Goal: Transaction & Acquisition: Purchase product/service

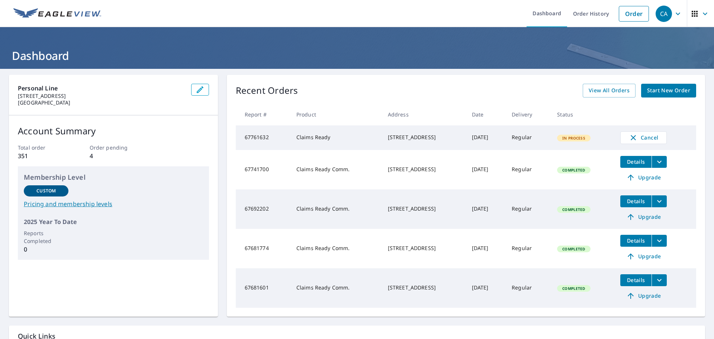
click at [388, 141] on div "[STREET_ADDRESS]" at bounding box center [424, 136] width 72 height 7
click at [276, 141] on td "67761632" at bounding box center [263, 137] width 55 height 25
click at [394, 134] on div "[STREET_ADDRESS]" at bounding box center [424, 136] width 72 height 7
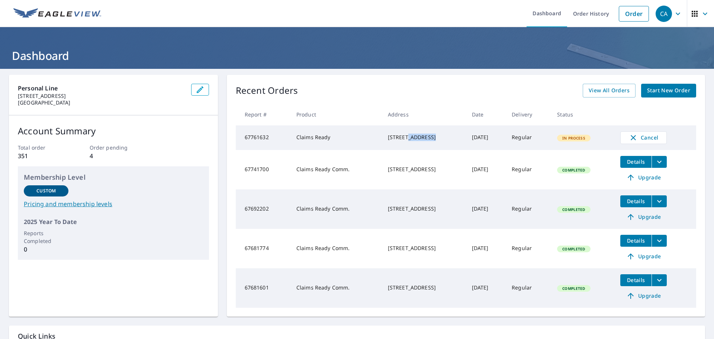
copy div "[STREET_ADDRESS]"
click at [663, 84] on link "Start New Order" at bounding box center [668, 91] width 55 height 14
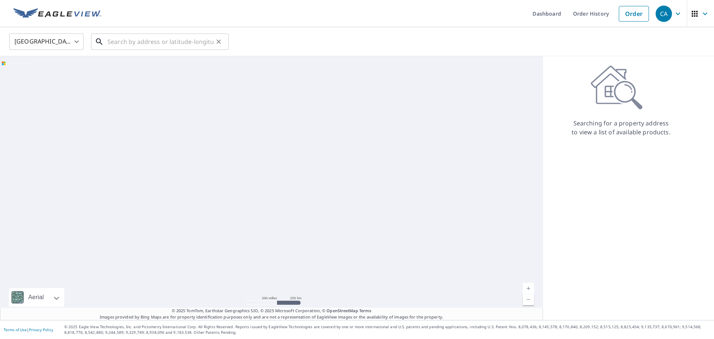
click at [183, 47] on input "text" at bounding box center [160, 41] width 106 height 21
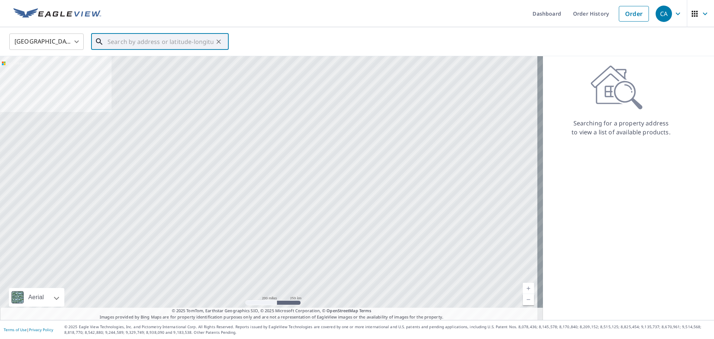
paste input "[STREET_ADDRESS]"
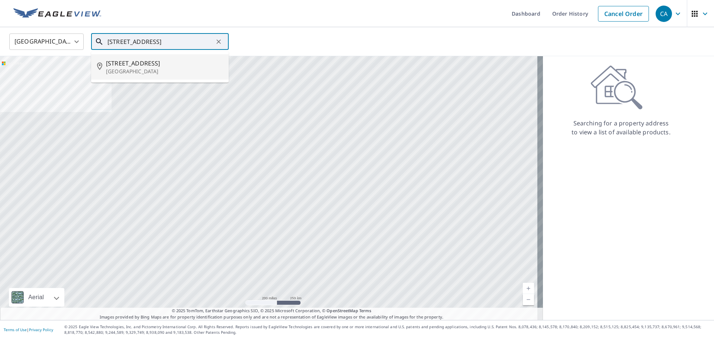
click at [168, 65] on span "[STREET_ADDRESS]" at bounding box center [164, 63] width 117 height 9
type input "[STREET_ADDRESS]"
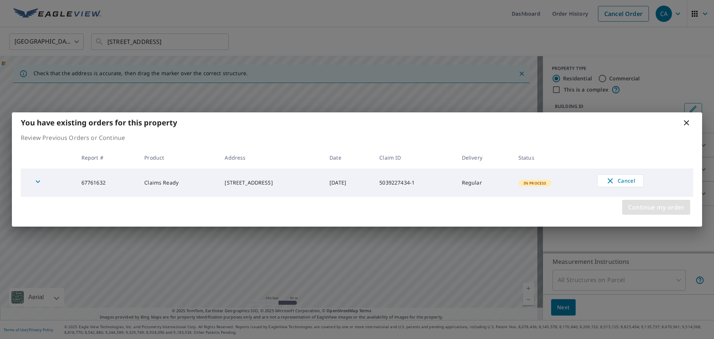
click at [660, 208] on span "Continue my order" at bounding box center [656, 207] width 56 height 10
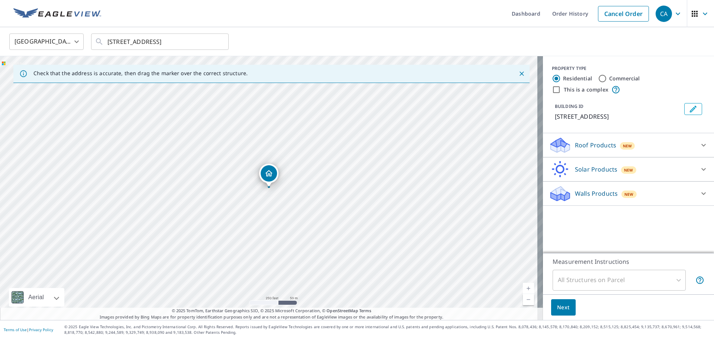
click at [618, 79] on label "Commercial" at bounding box center [624, 78] width 31 height 7
click at [607, 79] on input "Commercial" at bounding box center [602, 78] width 9 height 9
radio input "true"
type input "4"
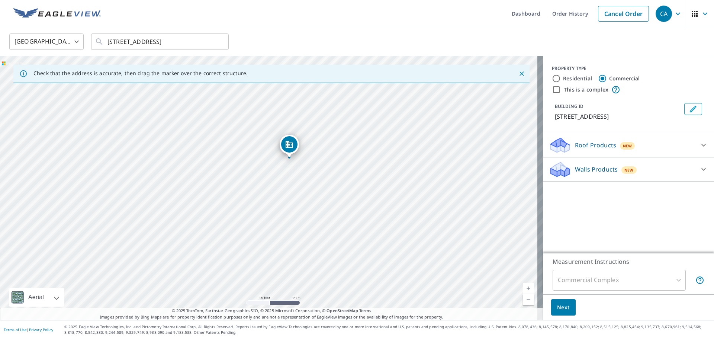
click at [346, 201] on div "[STREET_ADDRESS]" at bounding box center [271, 188] width 543 height 264
click at [586, 93] on label "This is a complex" at bounding box center [585, 89] width 45 height 7
click at [560, 93] on input "This is a complex" at bounding box center [556, 89] width 9 height 9
checkbox input "true"
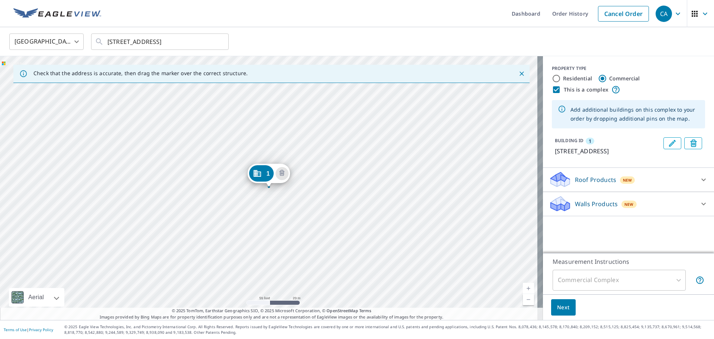
click at [304, 189] on div "1 [STREET_ADDRESS]" at bounding box center [271, 188] width 543 height 264
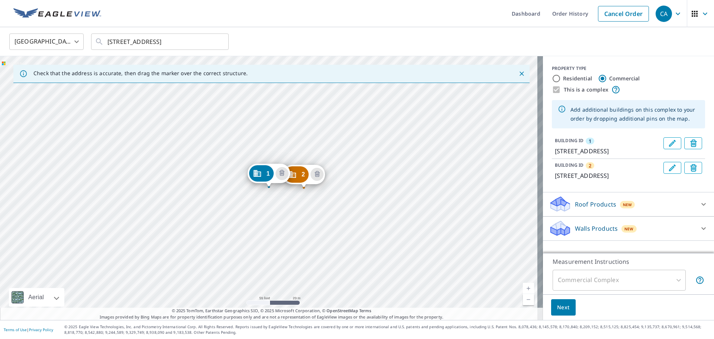
click at [246, 194] on div "2 [STREET_ADDRESS] 1 [STREET_ADDRESS]" at bounding box center [271, 188] width 543 height 264
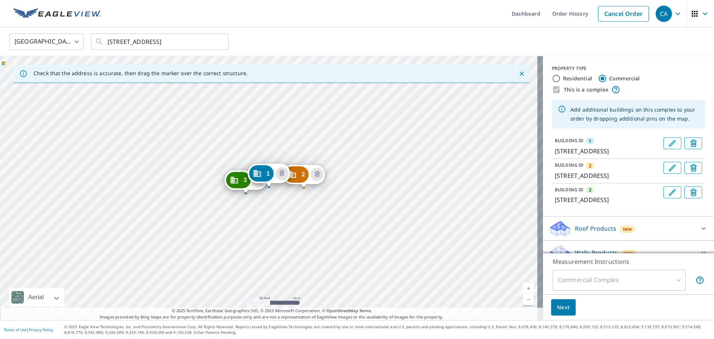
click at [212, 194] on div "2 [STREET_ADDRESS] 3 [STREET_ADDRESS] 1 [STREET_ADDRESS]" at bounding box center [271, 188] width 543 height 264
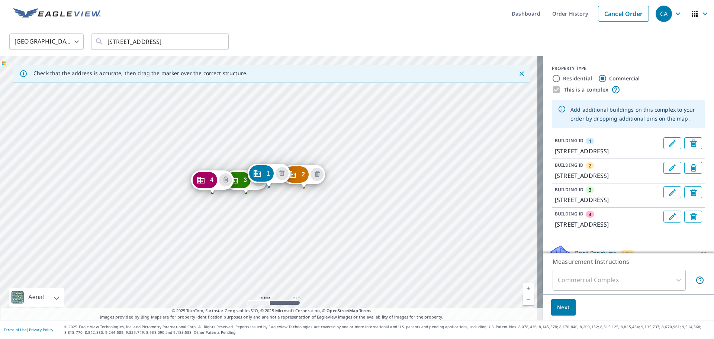
click at [193, 219] on div "2 [STREET_ADDRESS] 3 [STREET_ADDRESS] 4 [STREET_ADDRESS] 1 [STREET_ADDRESS]" at bounding box center [271, 188] width 543 height 264
click at [217, 230] on div "2 [STREET_ADDRESS] 3 [STREET_ADDRESS] 4 [STREET_ADDRESS] 5 [STREET_ADDRESS] 1 […" at bounding box center [271, 188] width 543 height 264
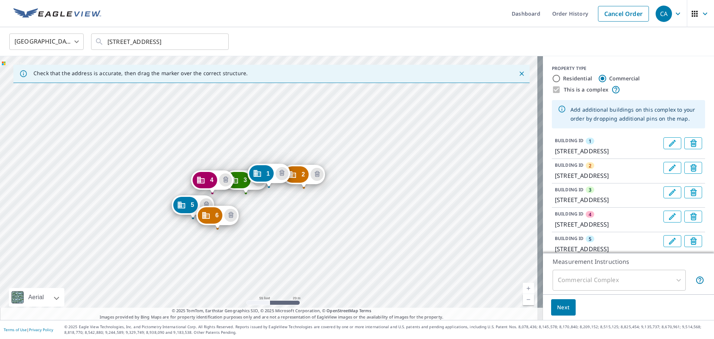
click at [245, 230] on div "2 [STREET_ADDRESS] 3 [STREET_ADDRESS] 4 [STREET_ADDRESS] 5 [STREET_ADDRESS] [GE…" at bounding box center [271, 188] width 543 height 264
click at [275, 236] on div "2 [STREET_ADDRESS] 3 [STREET_ADDRESS] 4 [STREET_ADDRESS] 5 [STREET_ADDRESS] [GE…" at bounding box center [271, 188] width 543 height 264
click at [306, 229] on div "2 [STREET_ADDRESS] 3 [STREET_ADDRESS] 4 [STREET_ADDRESS] 5 [STREET_ADDRESS] [GE…" at bounding box center [271, 188] width 543 height 264
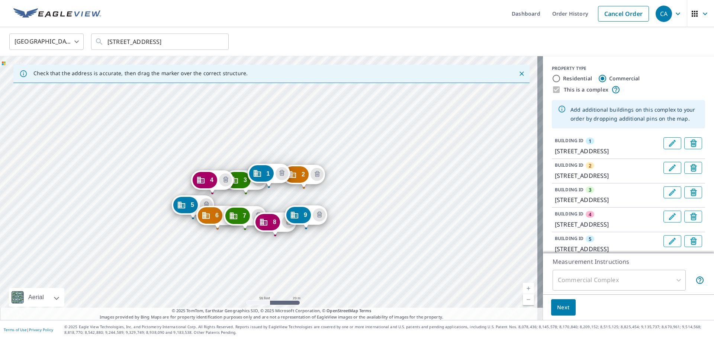
click at [326, 231] on div "2 [STREET_ADDRESS] 3 [STREET_ADDRESS] 4 [STREET_ADDRESS] 5 [STREET_ADDRESS] [GE…" at bounding box center [271, 188] width 543 height 264
click at [342, 230] on div "2 [STREET_ADDRESS] 3 [STREET_ADDRESS] 4 [STREET_ADDRESS] 5 [STREET_ADDRESS] 6 […" at bounding box center [271, 188] width 543 height 264
click at [326, 190] on div "2 [STREET_ADDRESS] 3 [STREET_ADDRESS] 4 [STREET_ADDRESS] 5 [STREET_ADDRESS] 6 […" at bounding box center [271, 188] width 543 height 264
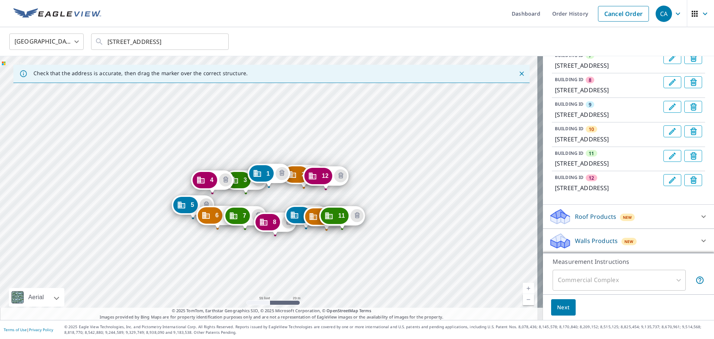
scroll to position [339, 0]
click at [561, 301] on button "Next" at bounding box center [563, 307] width 25 height 17
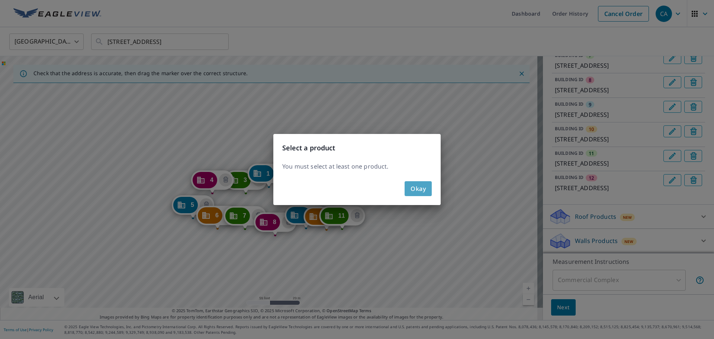
click at [426, 185] on button "Okay" at bounding box center [417, 188] width 27 height 15
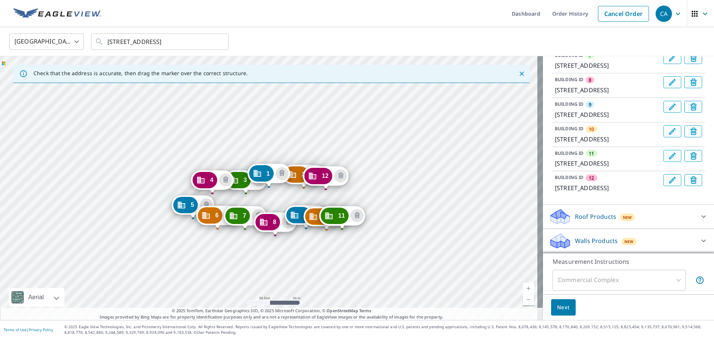
click at [699, 216] on icon at bounding box center [703, 216] width 9 height 9
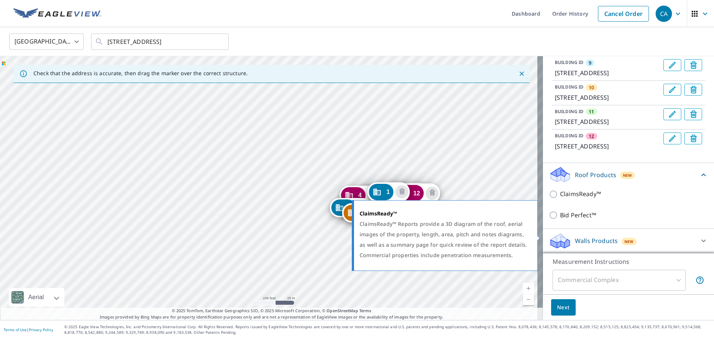
click at [576, 198] on p "ClaimsReady™" at bounding box center [580, 193] width 41 height 9
click at [560, 198] on input "ClaimsReady™" at bounding box center [554, 194] width 11 height 9
checkbox input "true"
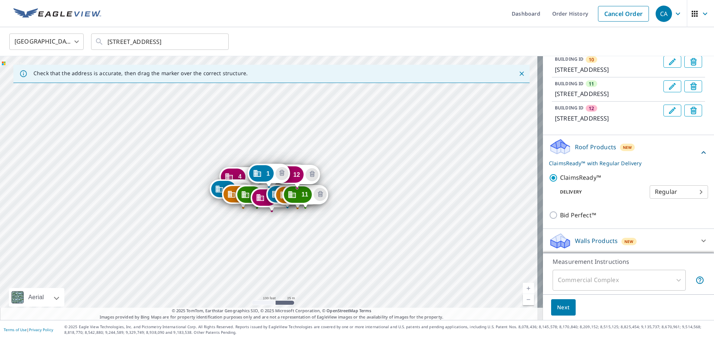
scroll to position [408, 0]
click at [589, 317] on div "Next" at bounding box center [628, 307] width 171 height 26
click at [566, 305] on button "Next" at bounding box center [563, 307] width 25 height 17
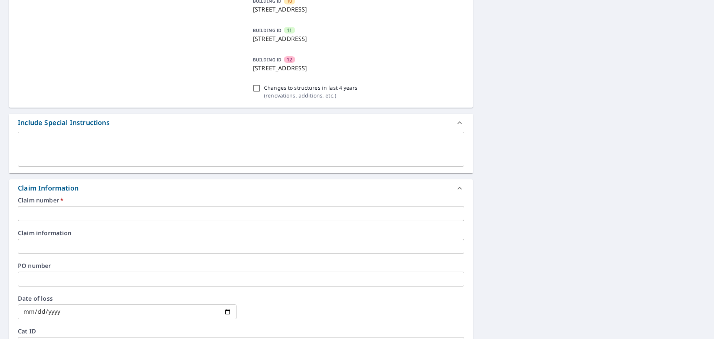
scroll to position [409, 0]
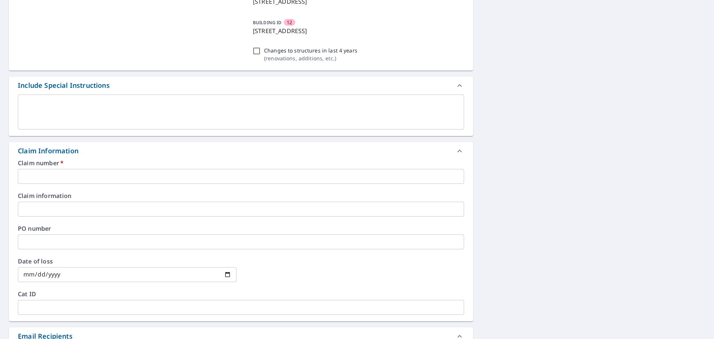
click at [46, 177] on input "text" at bounding box center [241, 176] width 446 height 15
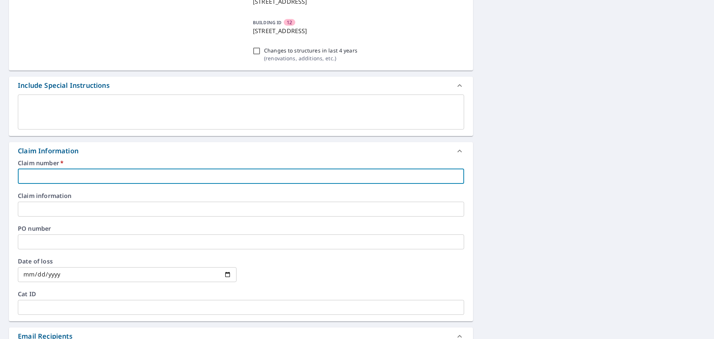
drag, startPoint x: 67, startPoint y: 168, endPoint x: 67, endPoint y: 173, distance: 4.8
click at [67, 169] on div "Claim number   * ​" at bounding box center [241, 172] width 446 height 24
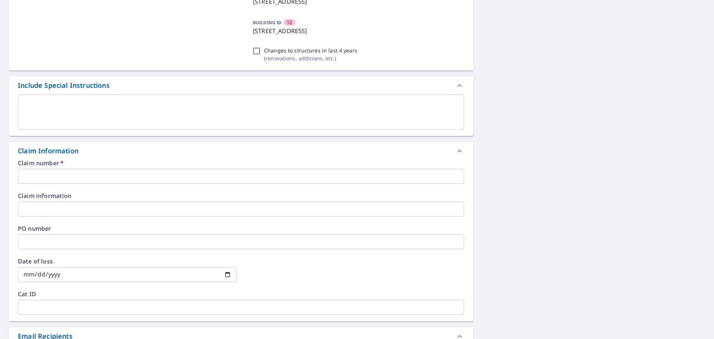
click at [67, 174] on input "text" at bounding box center [241, 176] width 446 height 15
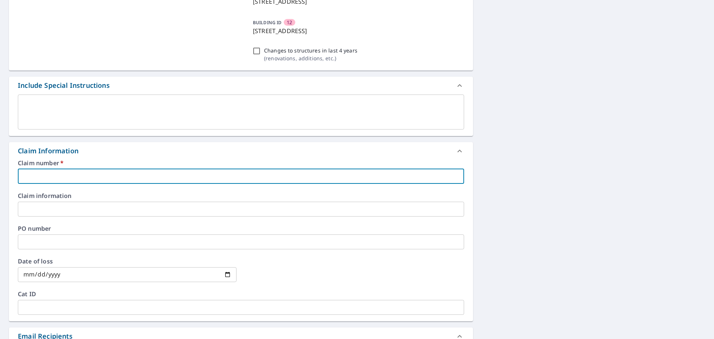
paste input "5039227434-1"
type input "5039227434-1"
click at [66, 202] on input "text" at bounding box center [241, 208] width 446 height 15
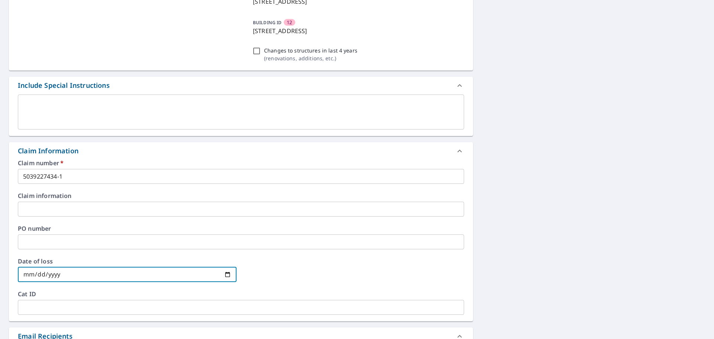
click at [222, 274] on input "date" at bounding box center [127, 274] width 219 height 15
click at [227, 275] on input "date" at bounding box center [127, 274] width 219 height 15
type input "[DATE]"
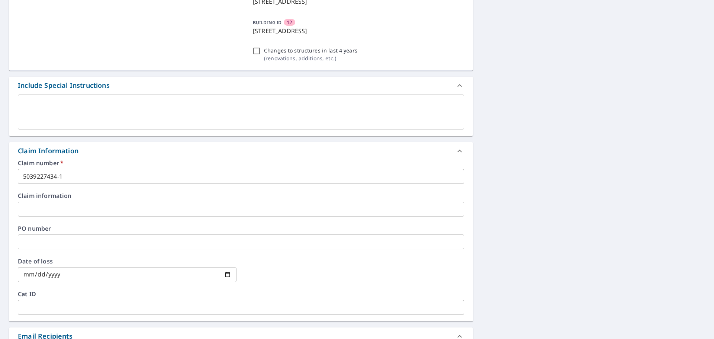
click at [374, 279] on div at bounding box center [354, 274] width 219 height 33
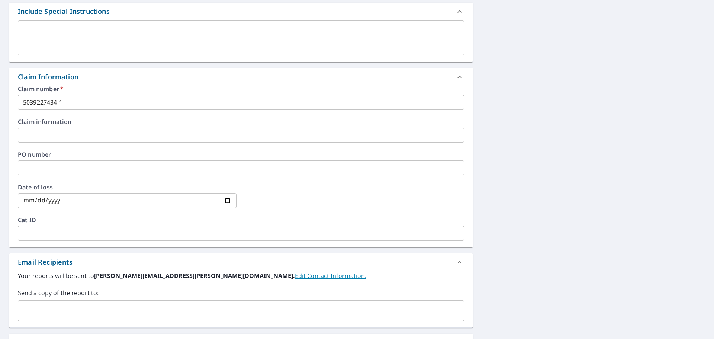
scroll to position [575, 0]
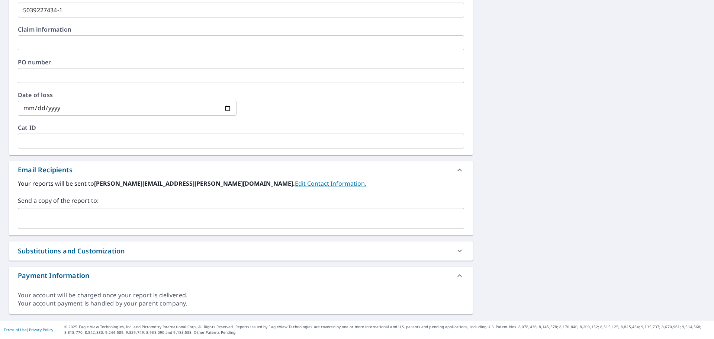
click at [41, 140] on input "text" at bounding box center [241, 140] width 446 height 15
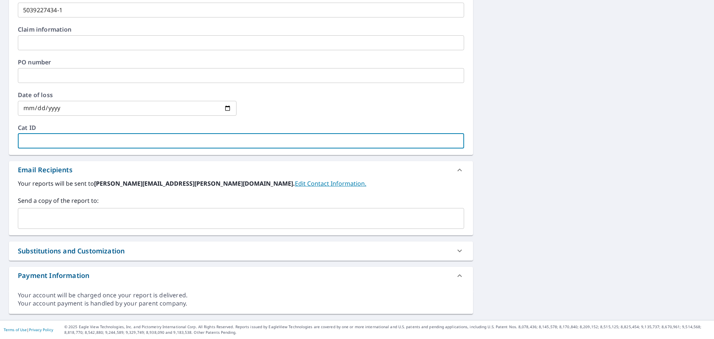
paste input "SS1"
type input "SS1"
click at [103, 213] on input "text" at bounding box center [235, 218] width 428 height 14
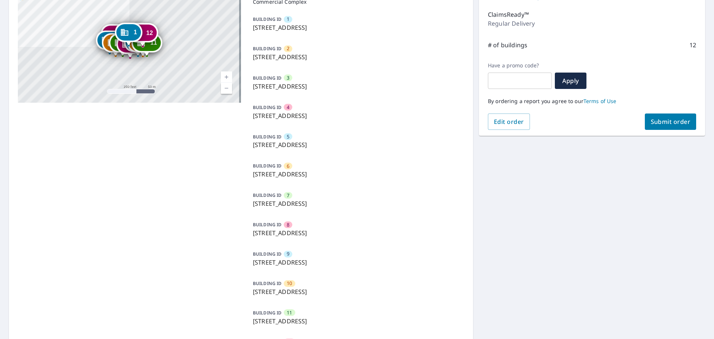
scroll to position [0, 0]
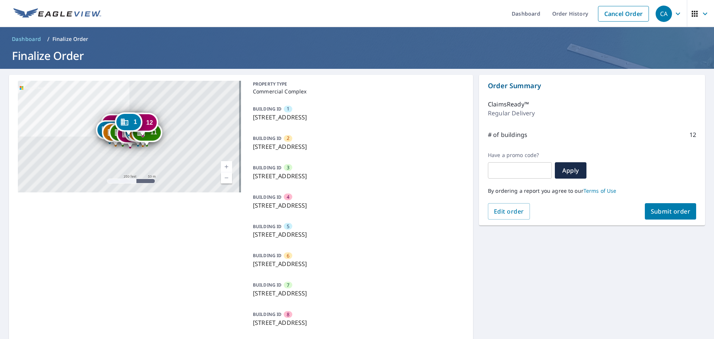
type input "[PERSON_NAME][EMAIL_ADDRESS][PERSON_NAME][DOMAIN_NAME]"
click at [674, 211] on span "Submit order" at bounding box center [670, 211] width 40 height 8
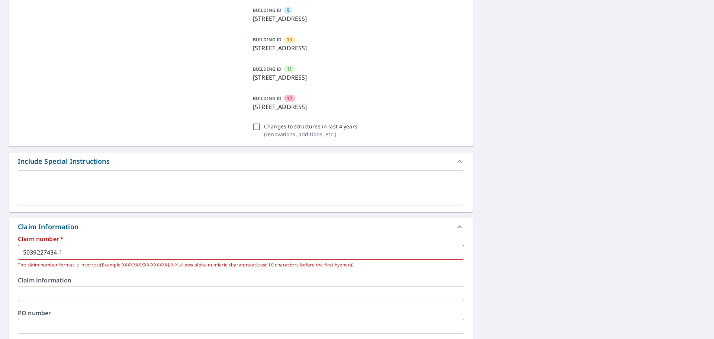
scroll to position [334, 0]
click at [93, 252] on input "5039227434-1" at bounding box center [241, 250] width 446 height 15
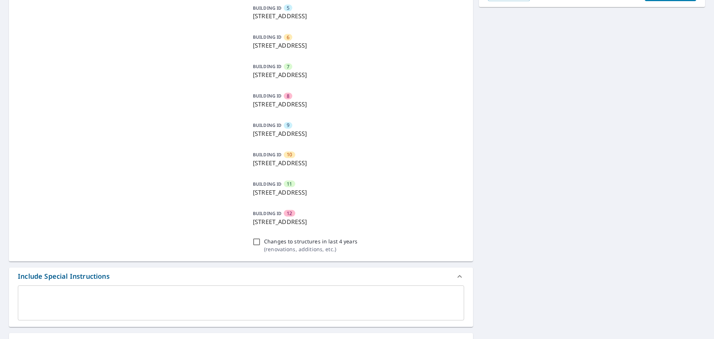
scroll to position [74, 0]
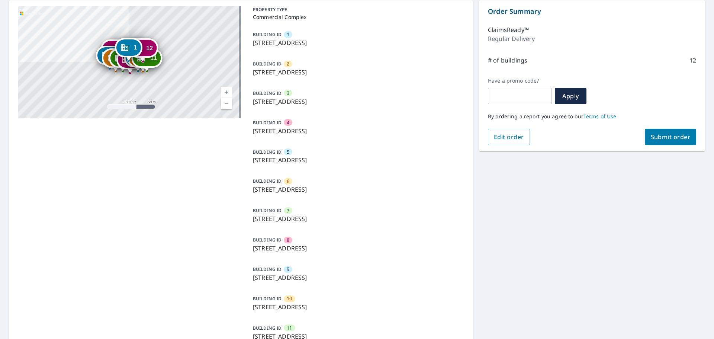
type input "5039227434-1-1"
click at [666, 135] on span "Submit order" at bounding box center [670, 137] width 40 height 8
